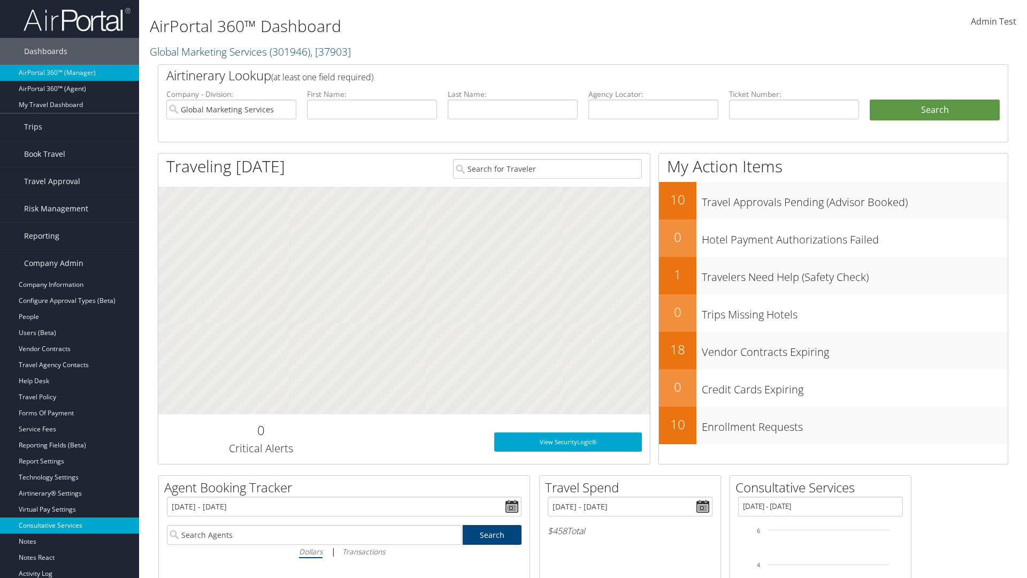
click at [70, 525] on link "Consultative Services" at bounding box center [69, 525] width 139 height 16
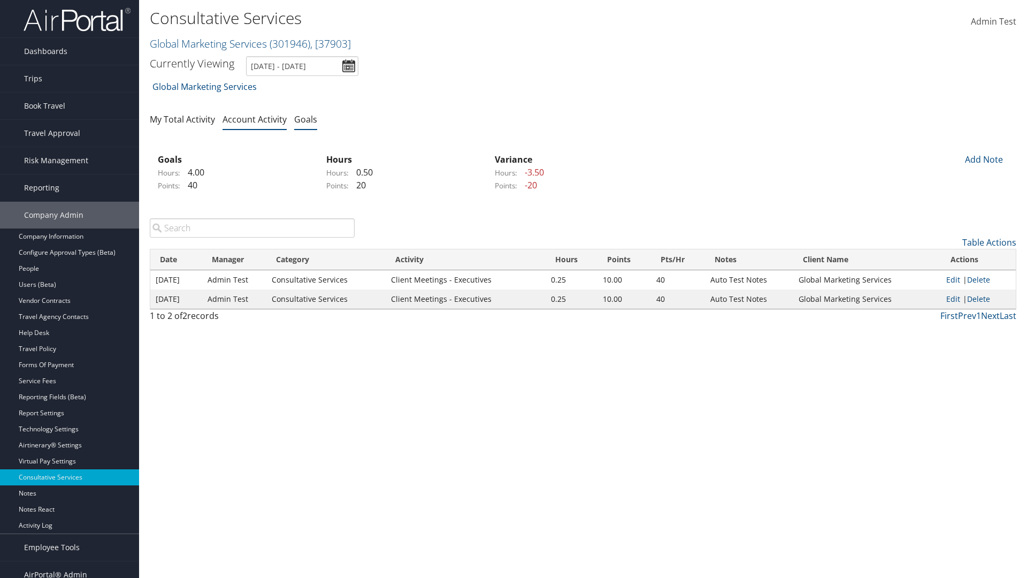
click at [305, 119] on link "Goals" at bounding box center [305, 119] width 23 height 12
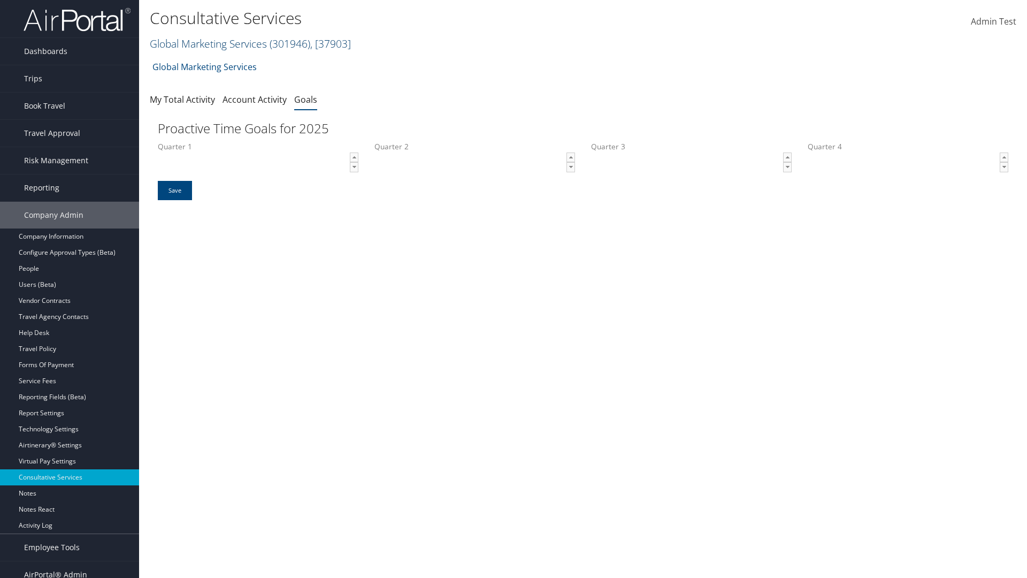
click at [207, 43] on link "Global Marketing Services ( 301946 ) , [ 37903 ]" at bounding box center [250, 43] width 201 height 14
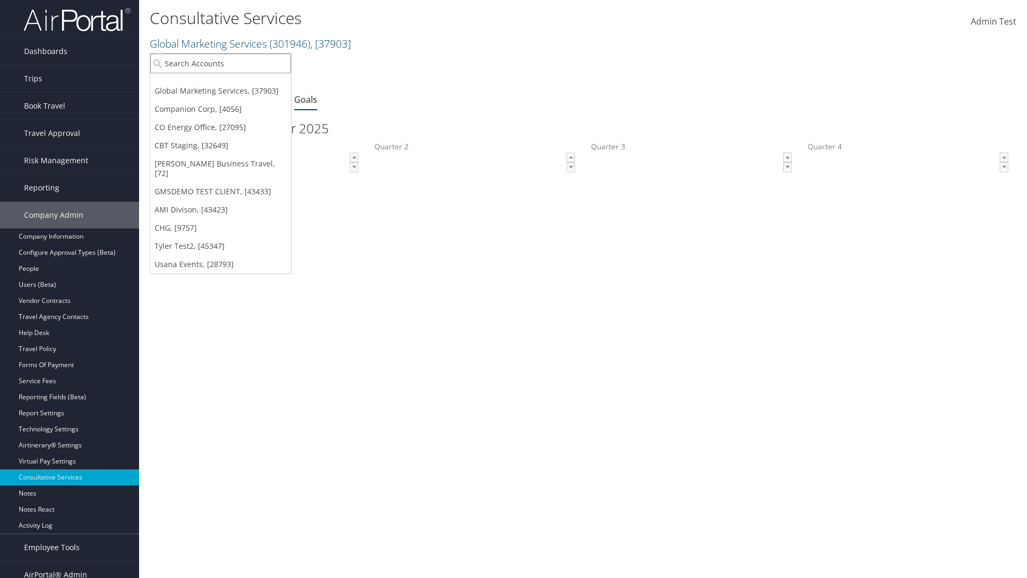
click at [220, 63] on input "search" at bounding box center [220, 63] width 141 height 20
type input "Global Marketing Services"
click at [230, 83] on div "Global Marketing Services (301946), [37903]" at bounding box center [230, 83] width 172 height 10
